Goal: Browse casually: Explore the website without a specific task or goal

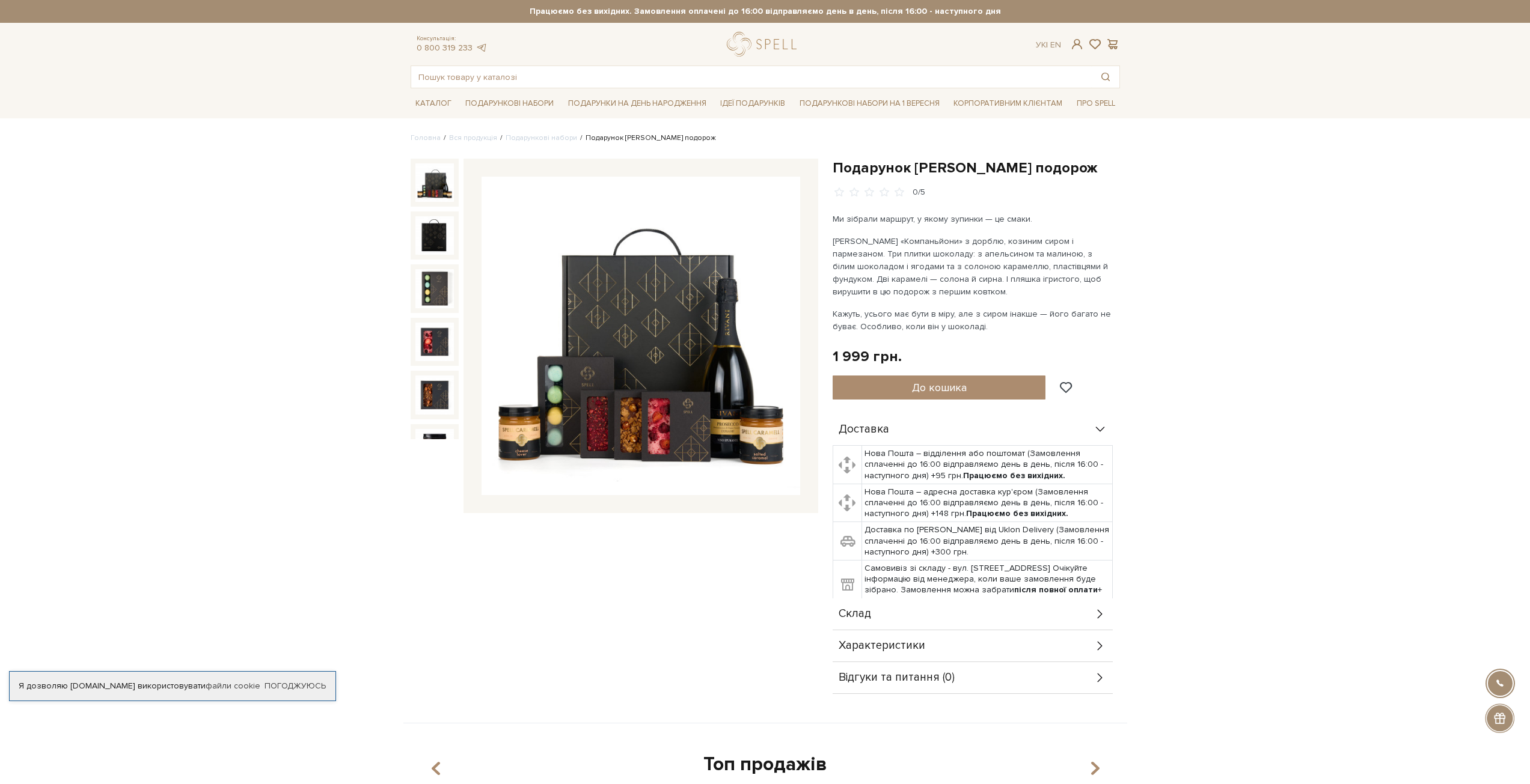
click at [440, 198] on img at bounding box center [434, 183] width 38 height 38
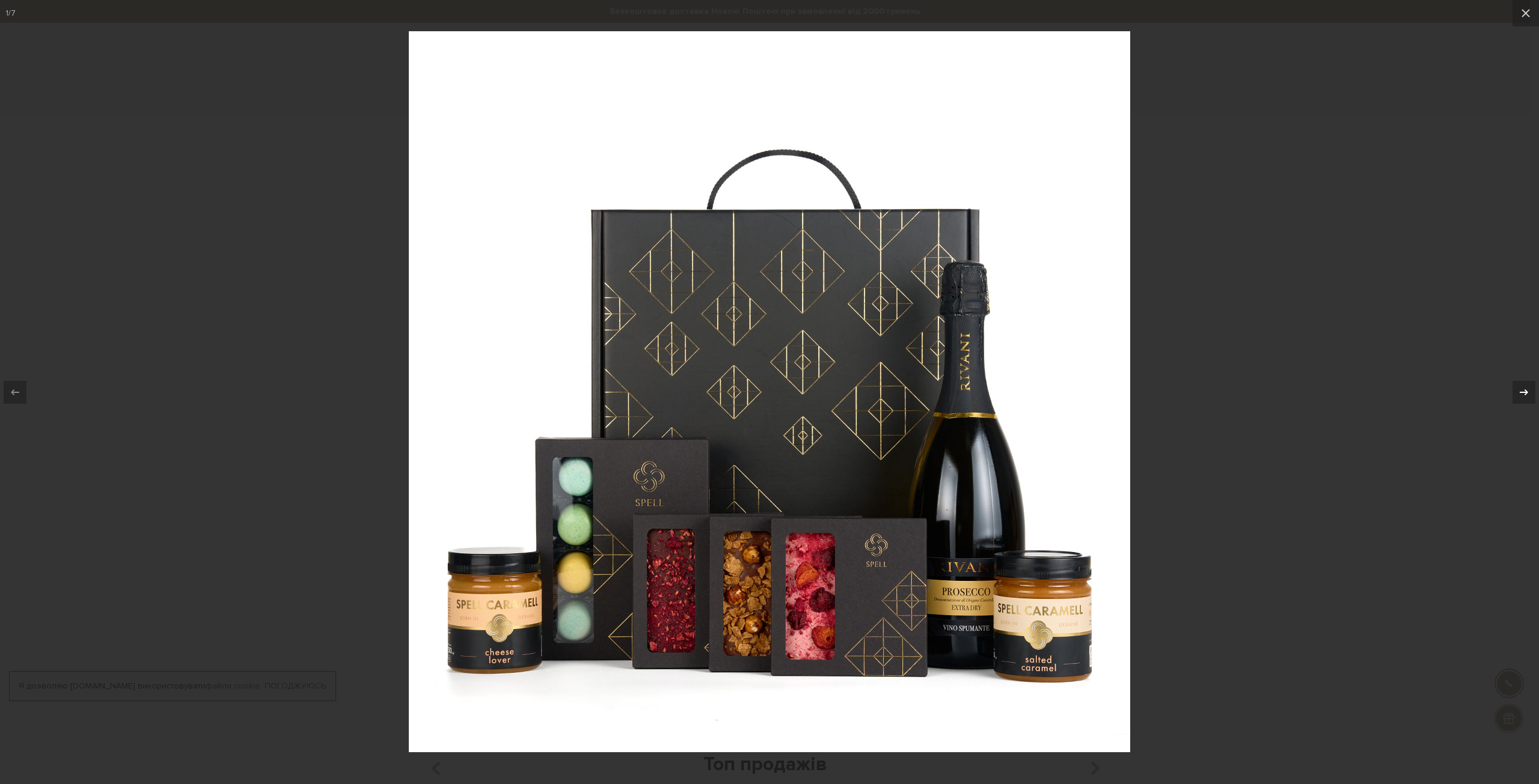
click at [1529, 390] on icon at bounding box center [1524, 393] width 15 height 15
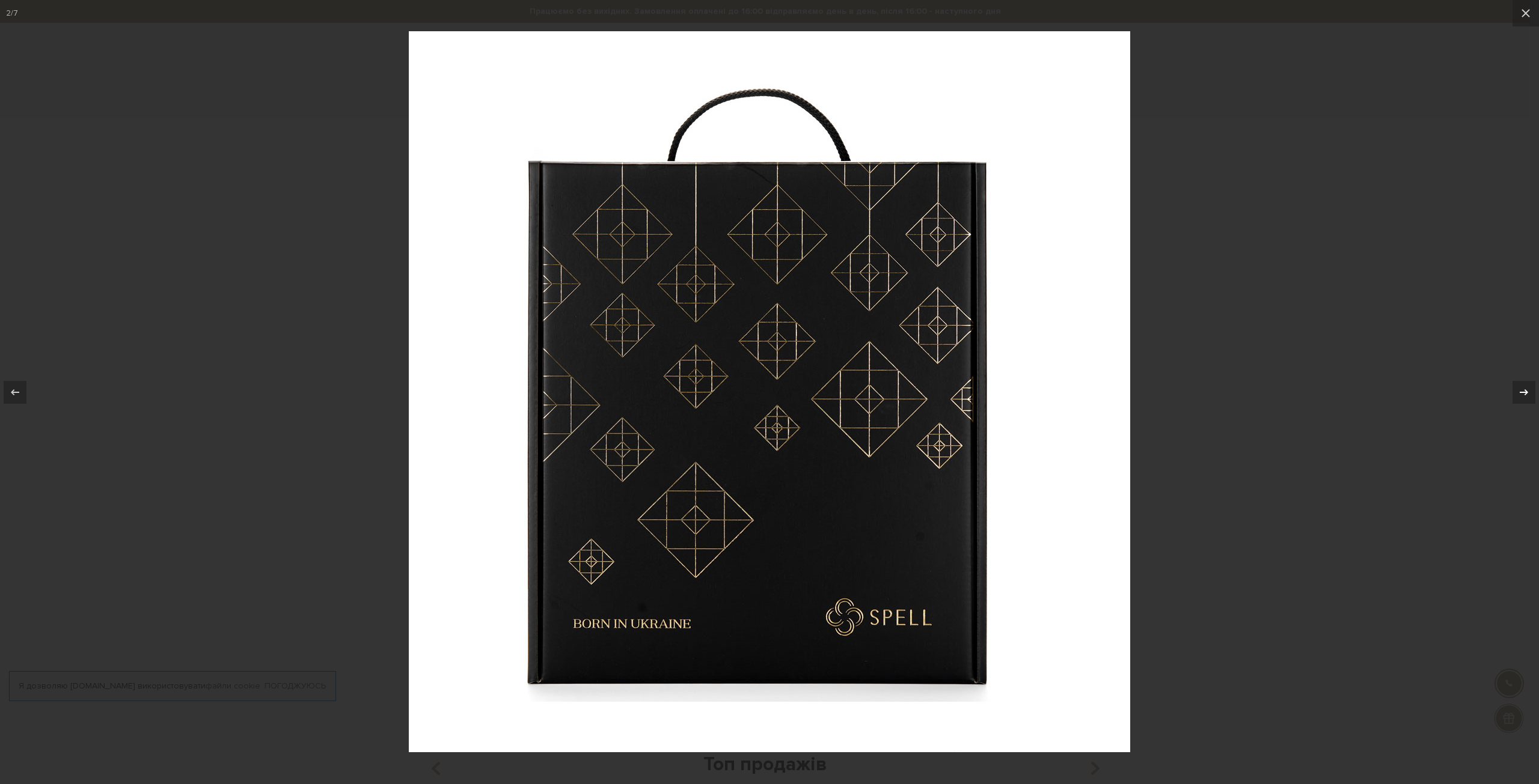
click at [1529, 390] on icon at bounding box center [1524, 393] width 15 height 15
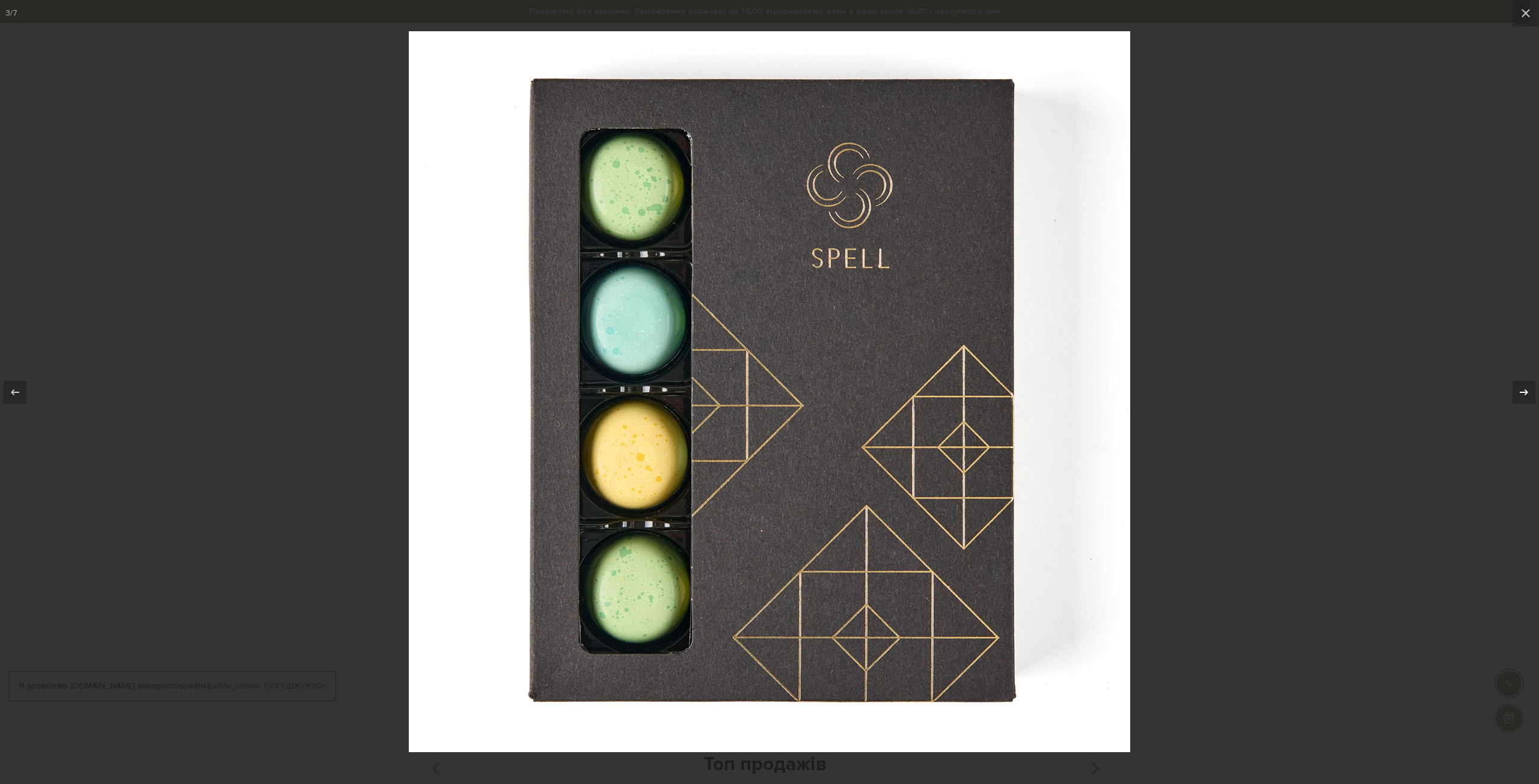
click at [1523, 388] on icon at bounding box center [1524, 393] width 15 height 15
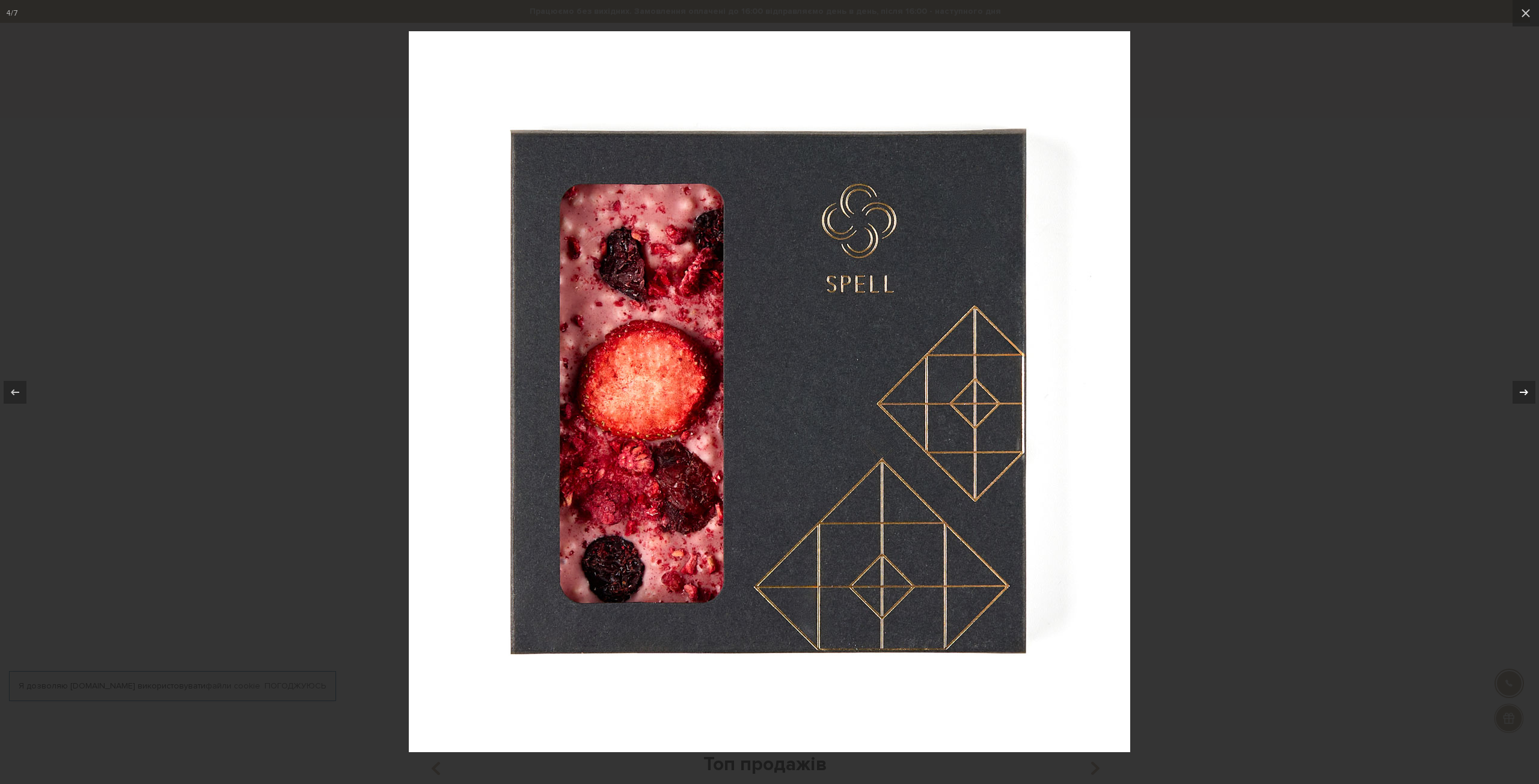
click at [1523, 388] on icon at bounding box center [1524, 393] width 15 height 15
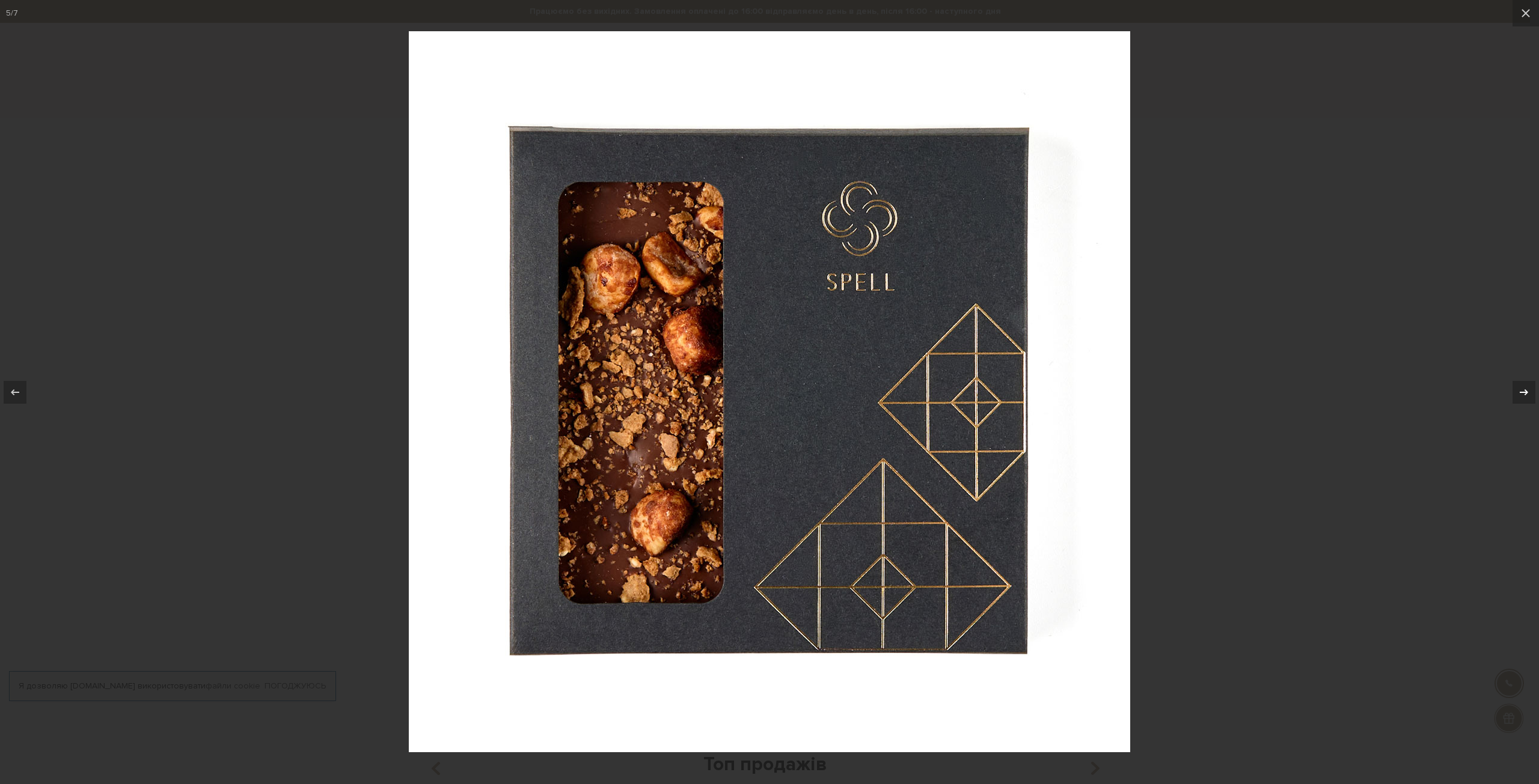
click at [1523, 388] on icon at bounding box center [1524, 393] width 15 height 15
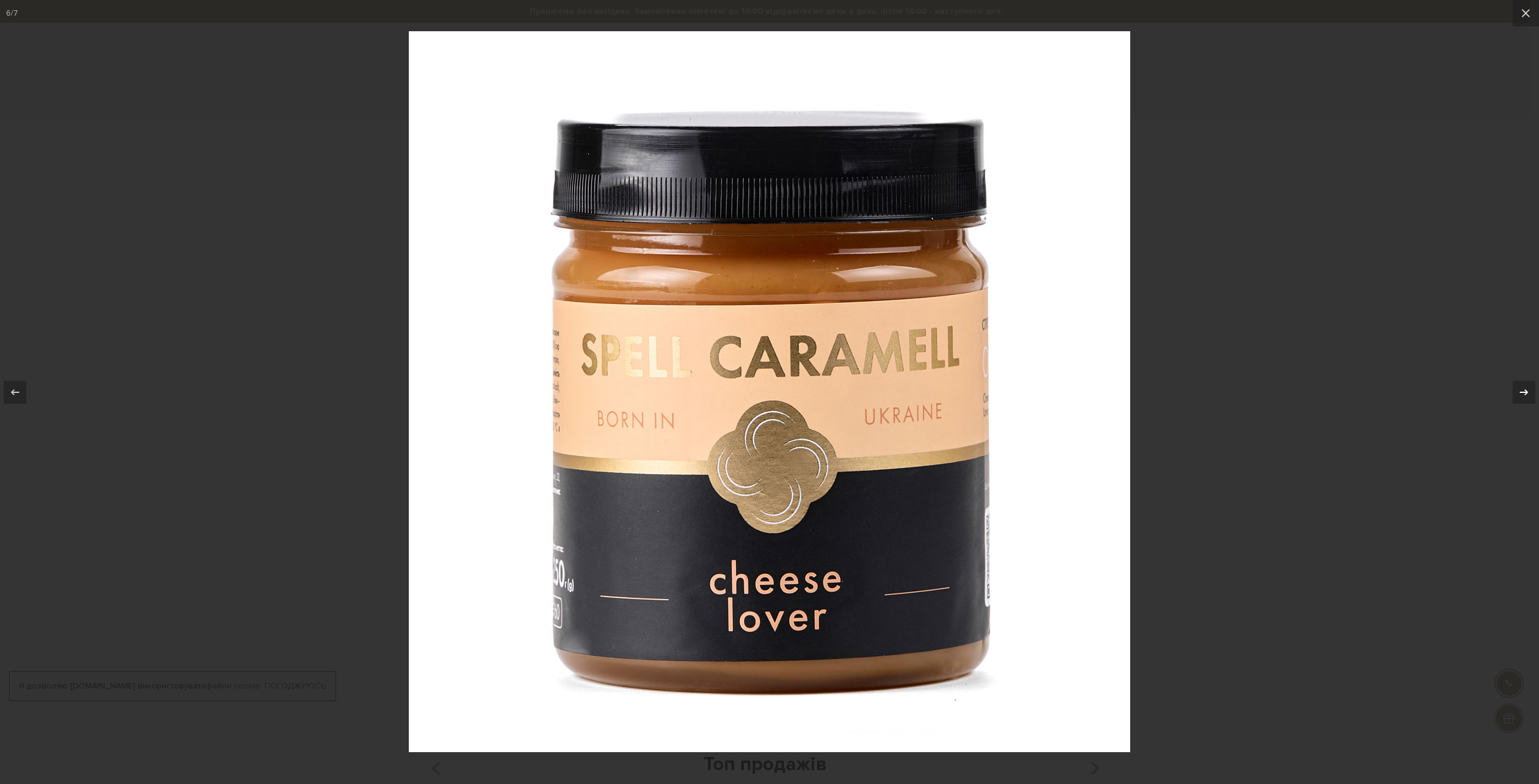
click at [1523, 388] on icon at bounding box center [1524, 393] width 15 height 15
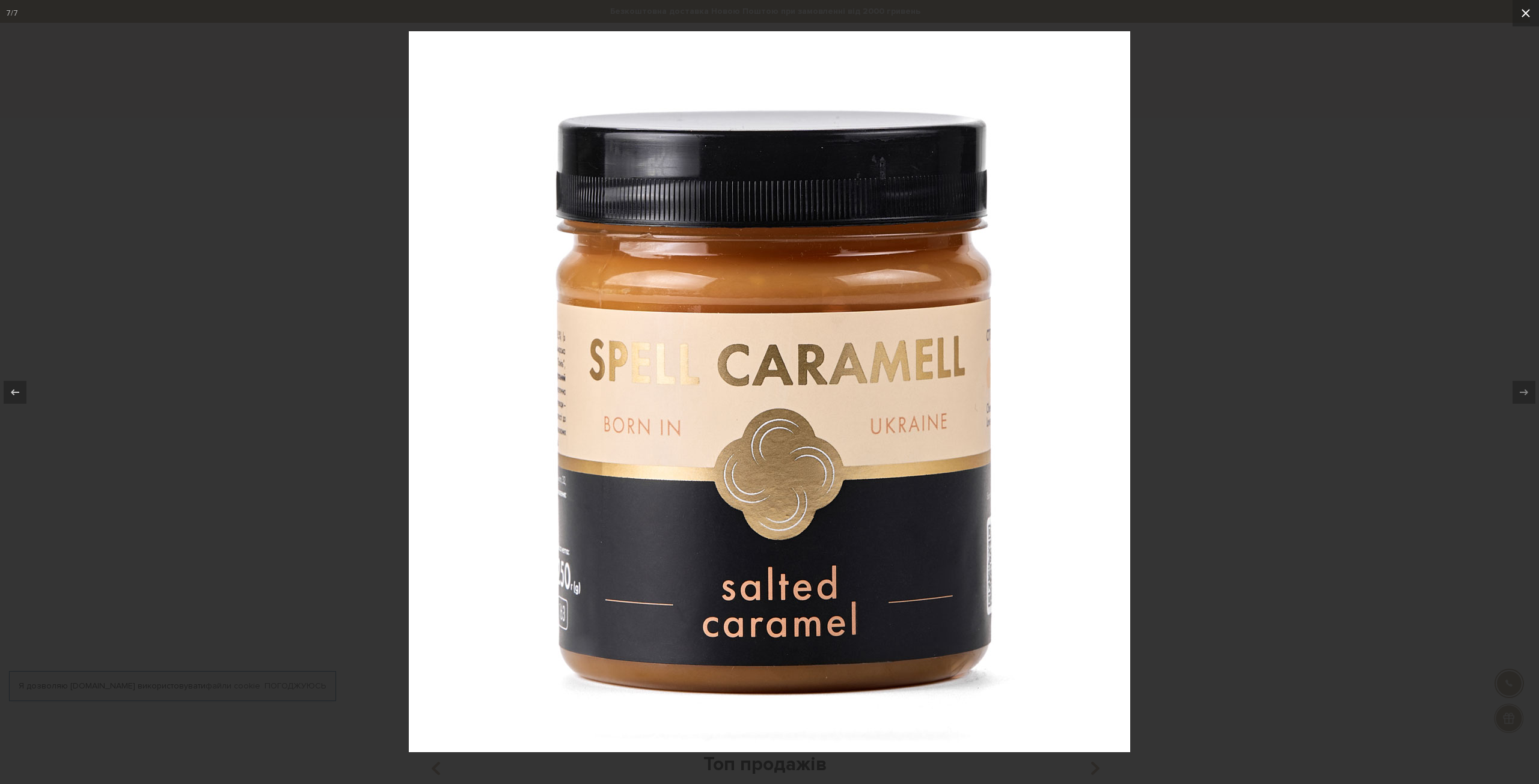
click at [1529, 8] on icon at bounding box center [1526, 13] width 15 height 15
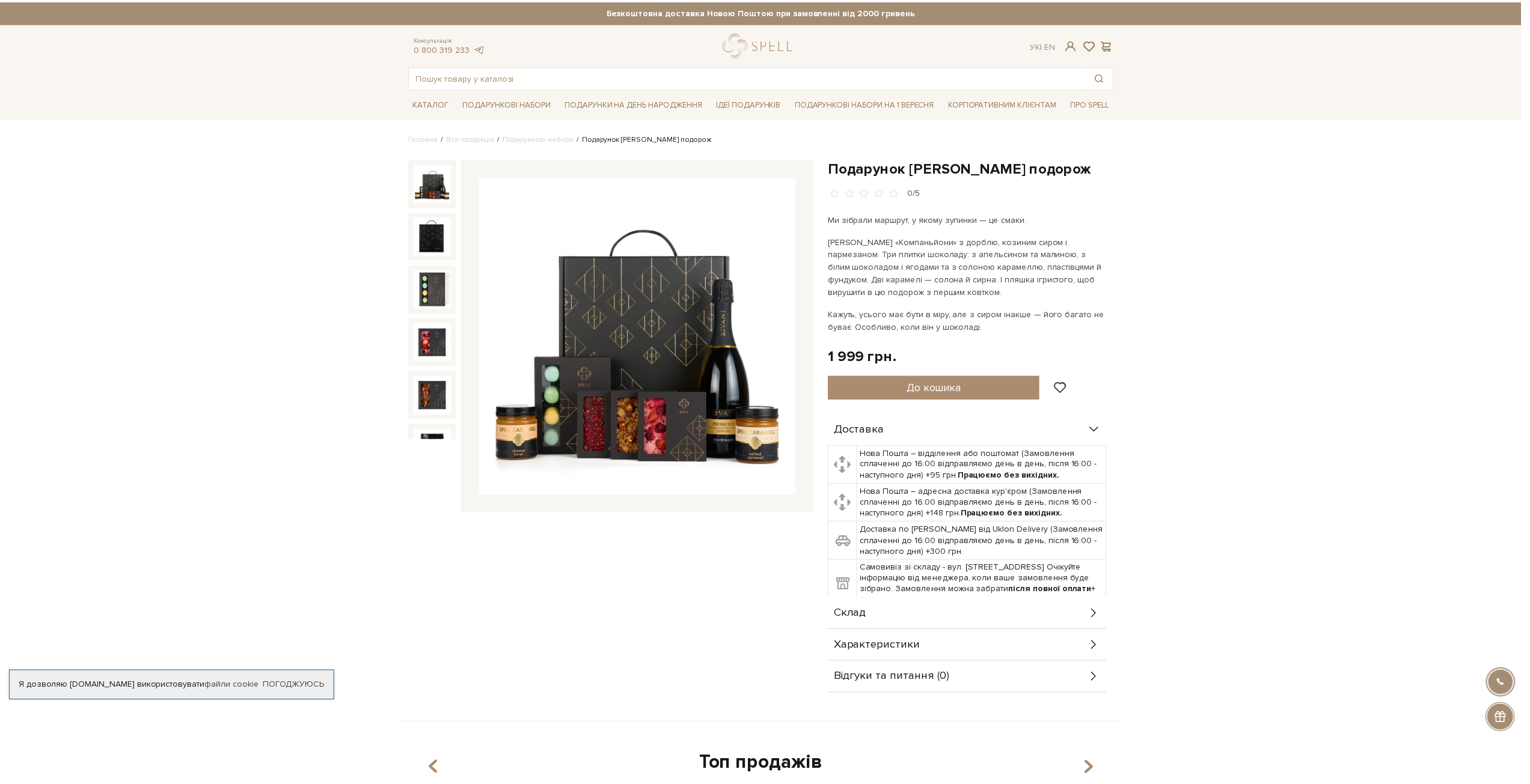
scroll to position [77, 0]
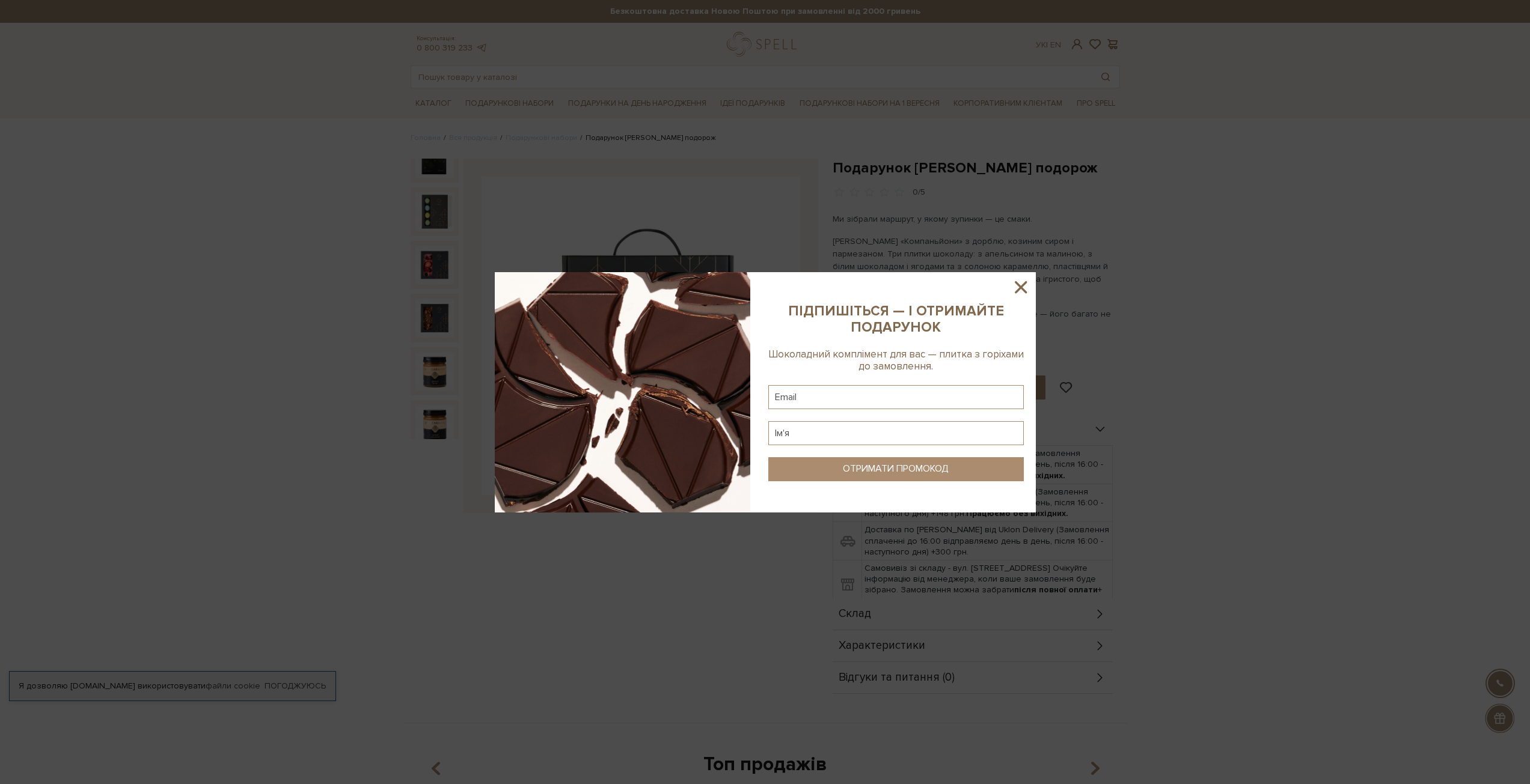
click at [1021, 284] on icon at bounding box center [1021, 287] width 21 height 21
